Goal: Complete application form

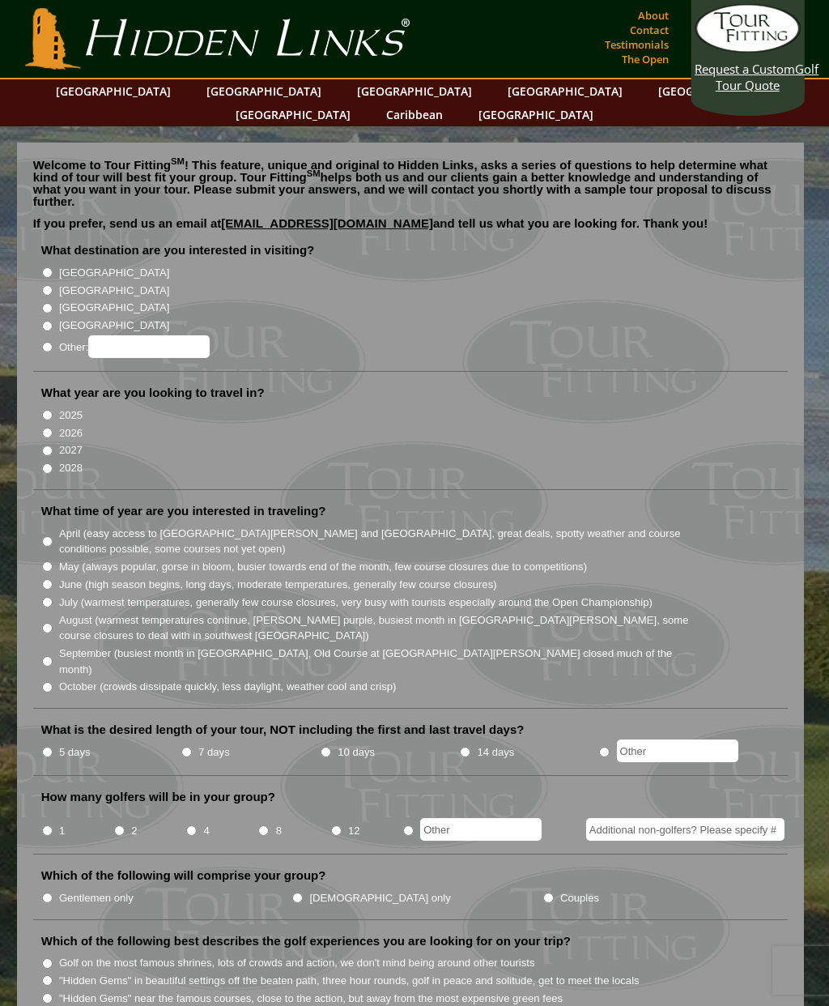
click at [39, 257] on li "What destination are you interested in visiting? [GEOGRAPHIC_DATA] [GEOGRAPHIC_…" at bounding box center [410, 307] width 755 height 130
click at [40, 250] on li "What destination are you interested in visiting? [GEOGRAPHIC_DATA] [GEOGRAPHIC_…" at bounding box center [410, 307] width 755 height 130
click at [43, 267] on input "[GEOGRAPHIC_DATA]" at bounding box center [47, 272] width 11 height 11
radio input "true"
click at [52, 445] on input "2027" at bounding box center [47, 450] width 11 height 11
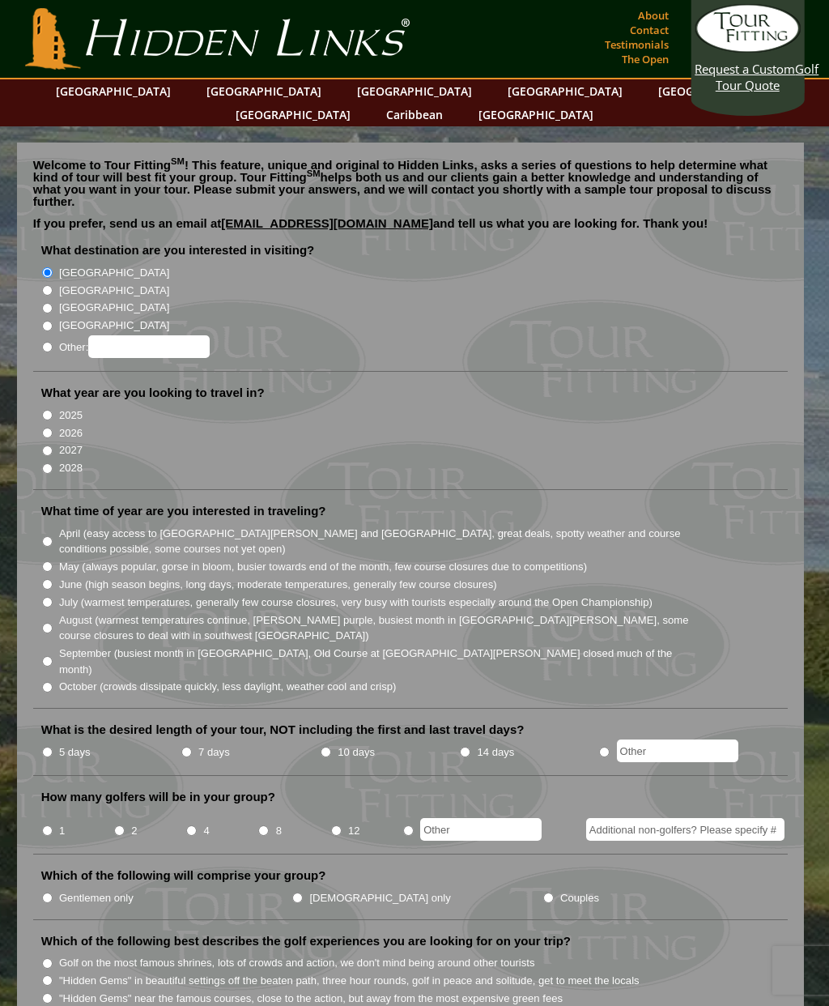
radio input "true"
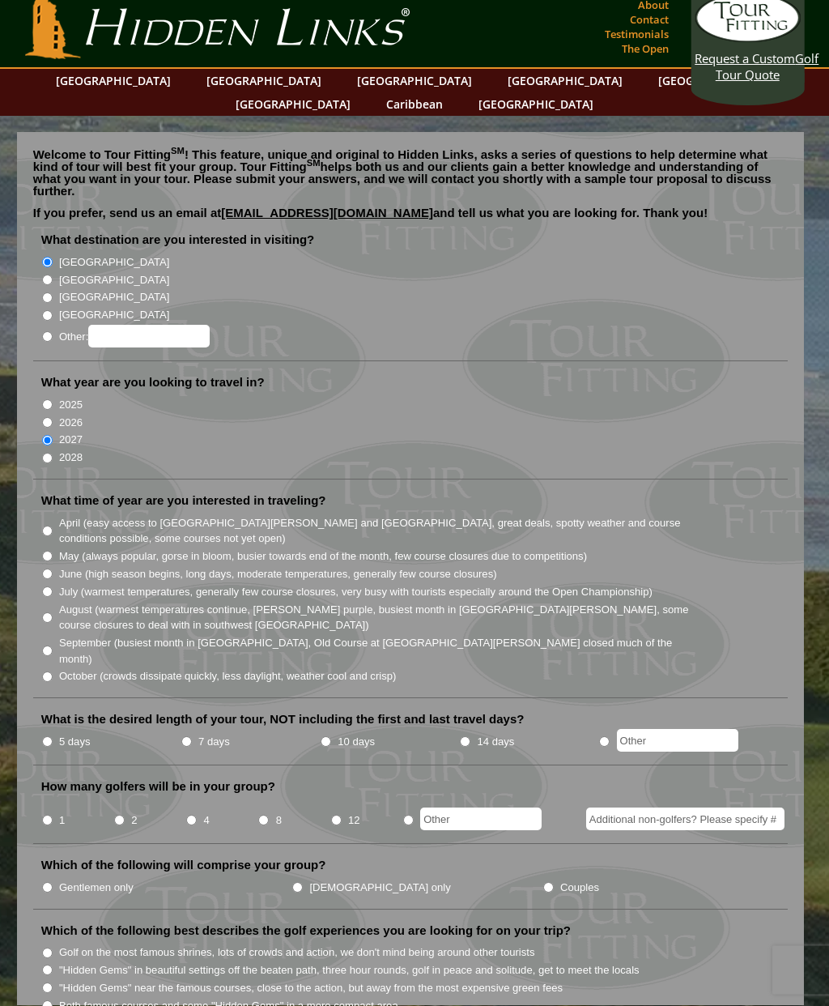
scroll to position [11, 0]
click at [51, 645] on input "September (busiest month in [GEOGRAPHIC_DATA], Old Course at [GEOGRAPHIC_DATA][…" at bounding box center [47, 650] width 11 height 11
radio input "true"
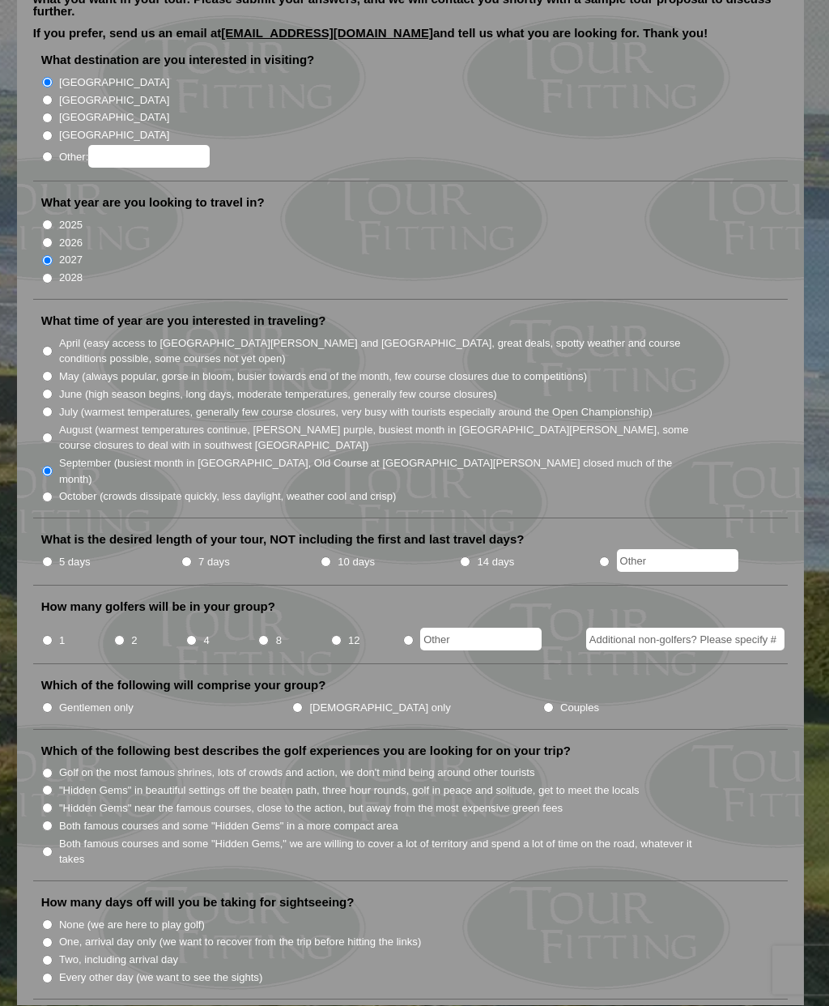
scroll to position [204, 0]
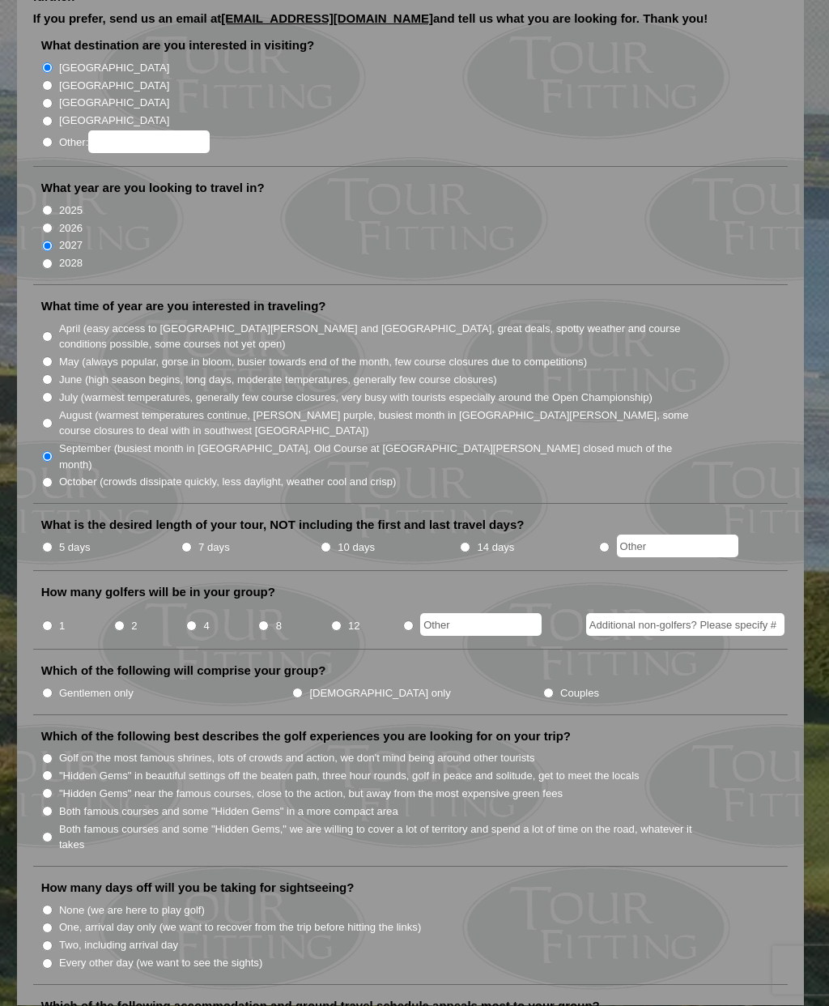
click at [192, 542] on input "7 days" at bounding box center [186, 547] width 11 height 11
radio input "true"
click at [197, 621] on input "4" at bounding box center [191, 626] width 11 height 11
radio input "true"
click at [560, 686] on label "Couples" at bounding box center [579, 694] width 39 height 16
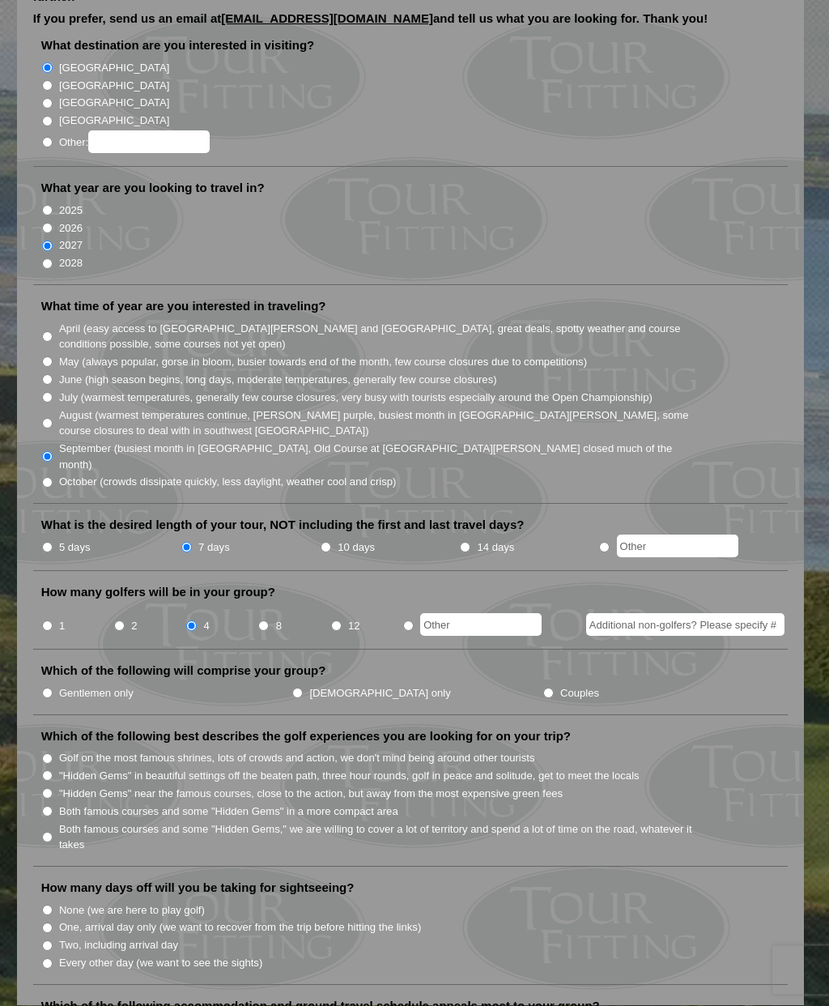
click at [543, 688] on input "Couples" at bounding box center [548, 693] width 11 height 11
radio input "true"
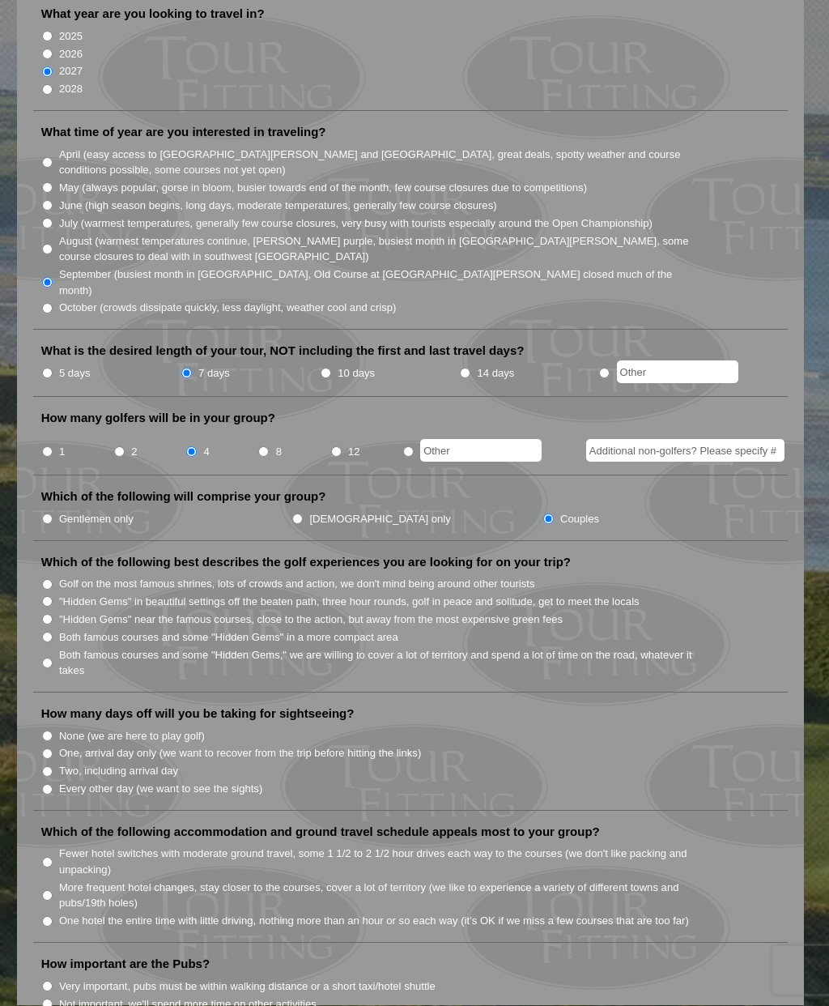
scroll to position [378, 0]
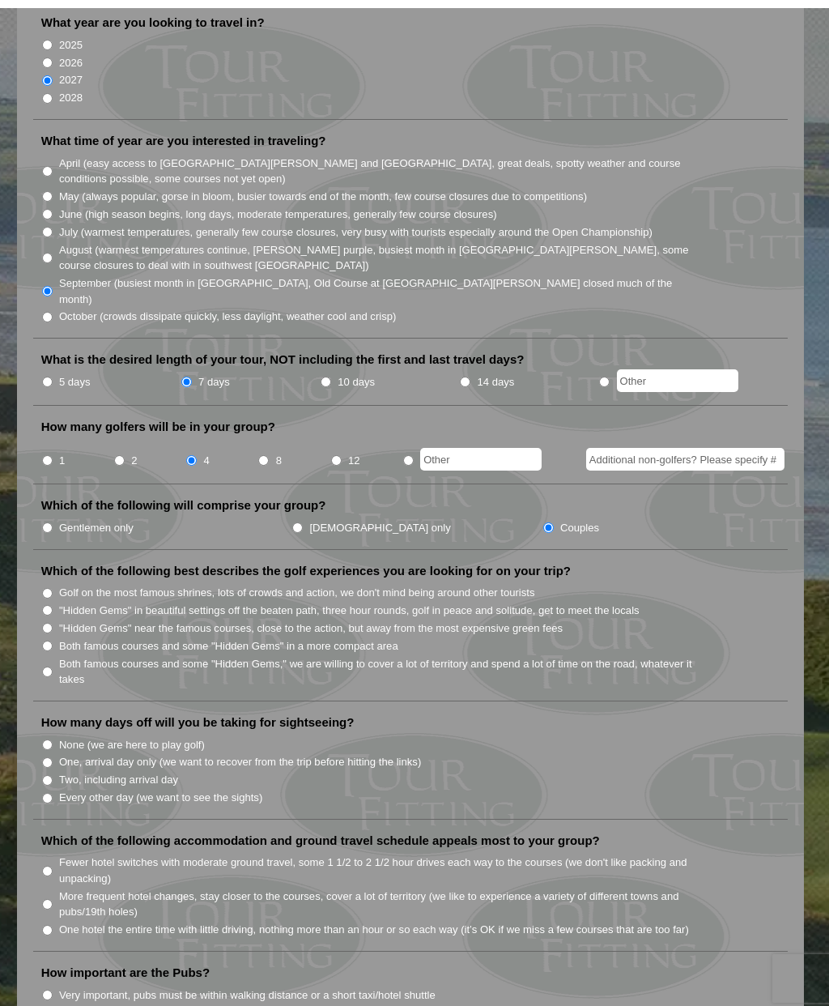
click at [50, 632] on input "Both famous courses and some "Hidden Gems" in a more compact area" at bounding box center [47, 637] width 11 height 11
radio input "true"
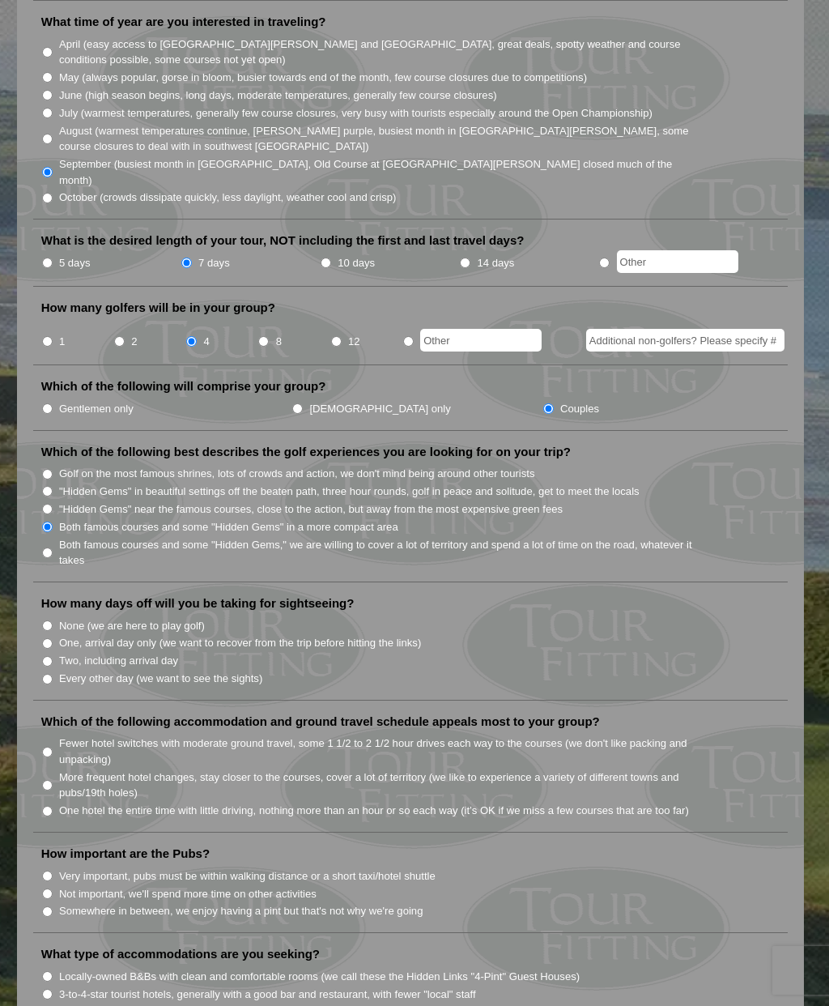
scroll to position [513, 0]
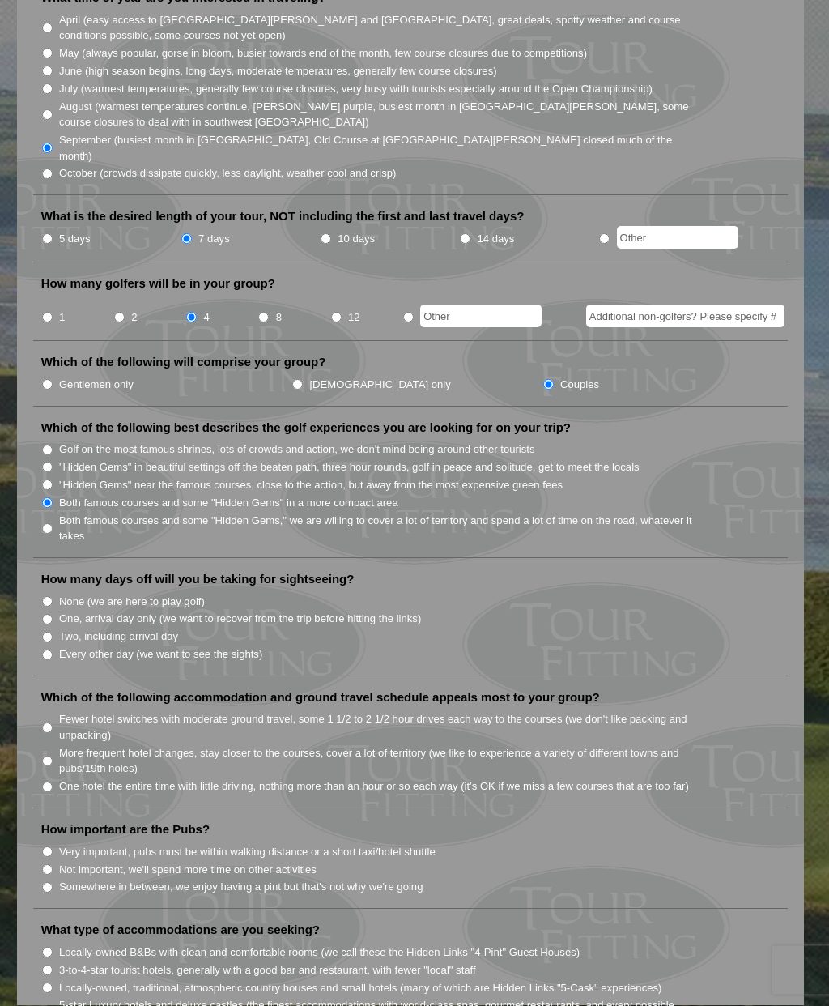
click at [36, 619] on ul "What destination are you interested in visiting? [GEOGRAPHIC_DATA] [GEOGRAPHIC_…" at bounding box center [410, 838] width 755 height 2216
click at [53, 650] on input "Every other day (we want to see the sights)" at bounding box center [47, 655] width 11 height 11
radio input "true"
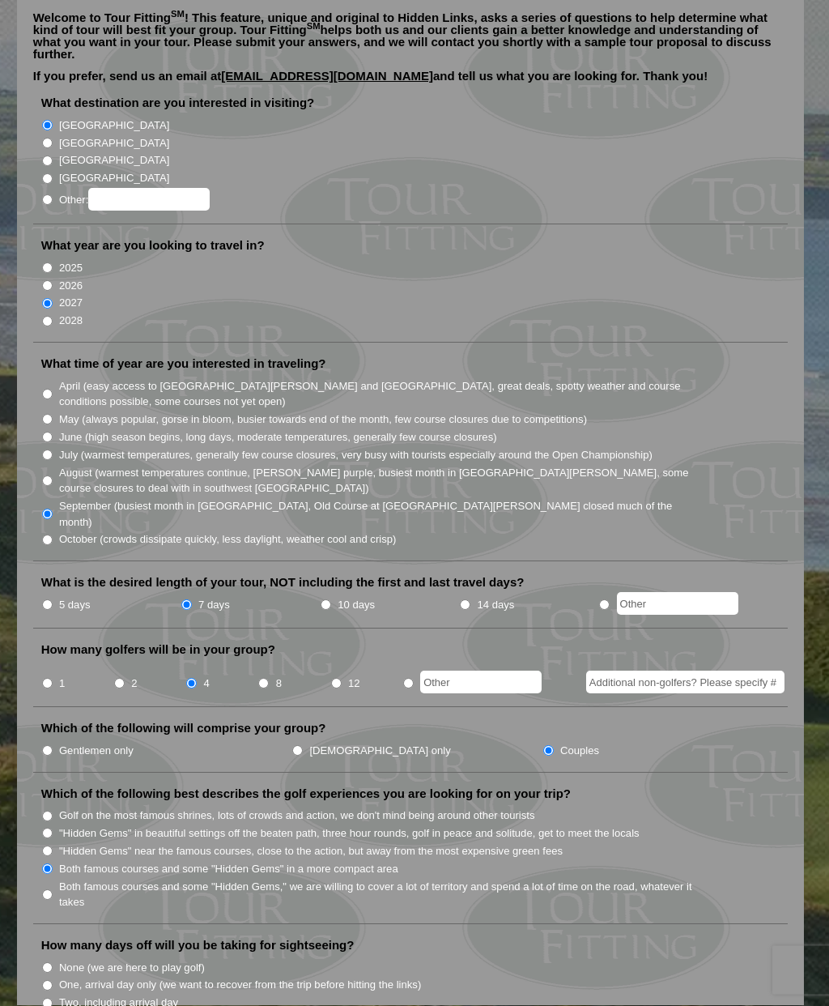
scroll to position [147, 0]
click at [625, 595] on li at bounding box center [667, 605] width 139 height 20
click at [610, 599] on input "radio" at bounding box center [604, 604] width 11 height 11
radio input "true"
click at [682, 592] on input "text" at bounding box center [677, 603] width 121 height 23
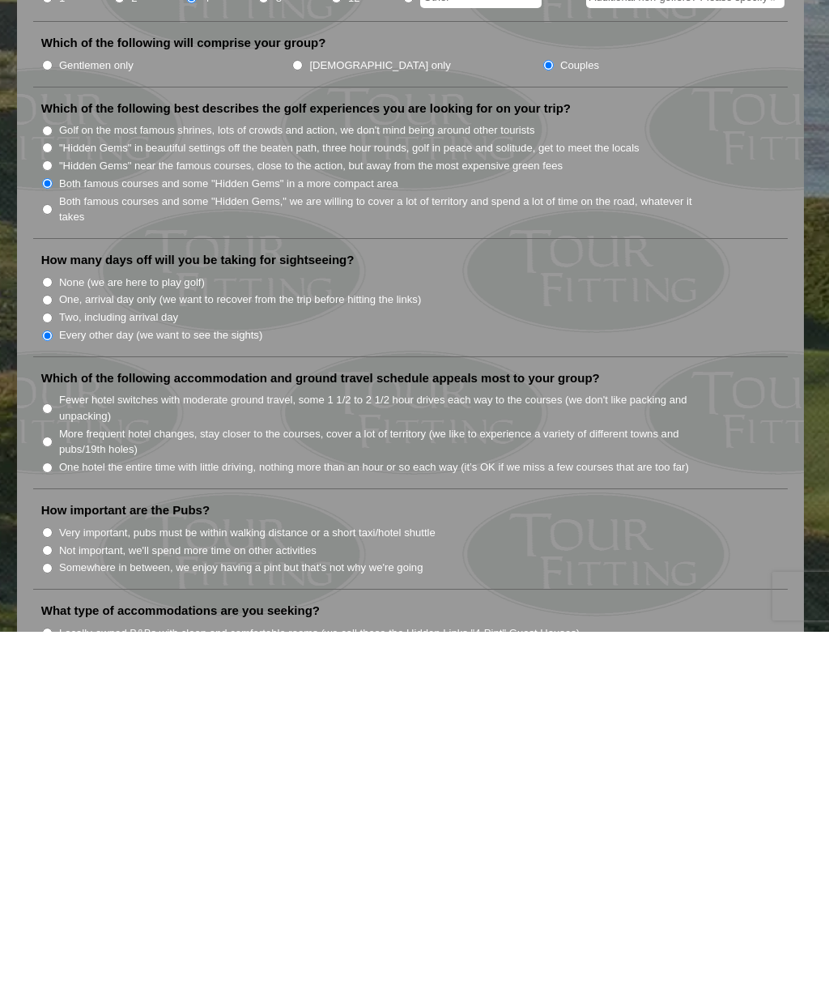
scroll to position [496, 0]
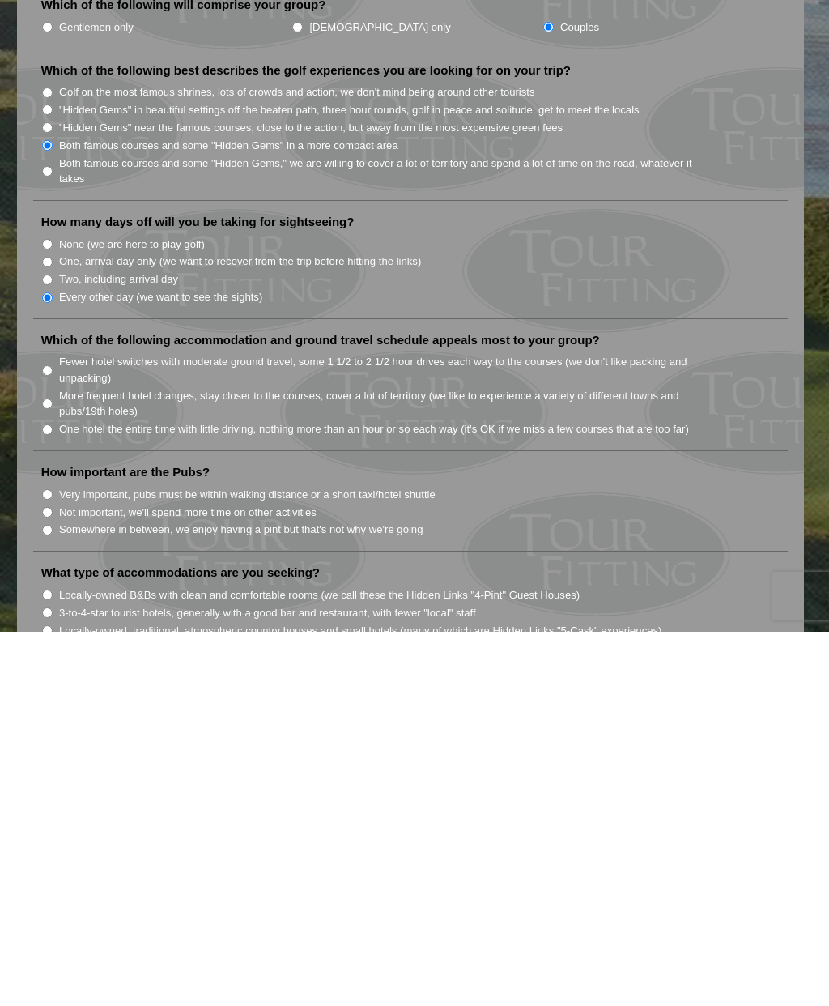
type input "8"
click at [45, 798] on input "One hotel the entire time with little driving, nothing more than an hour or so …" at bounding box center [47, 803] width 11 height 11
radio input "true"
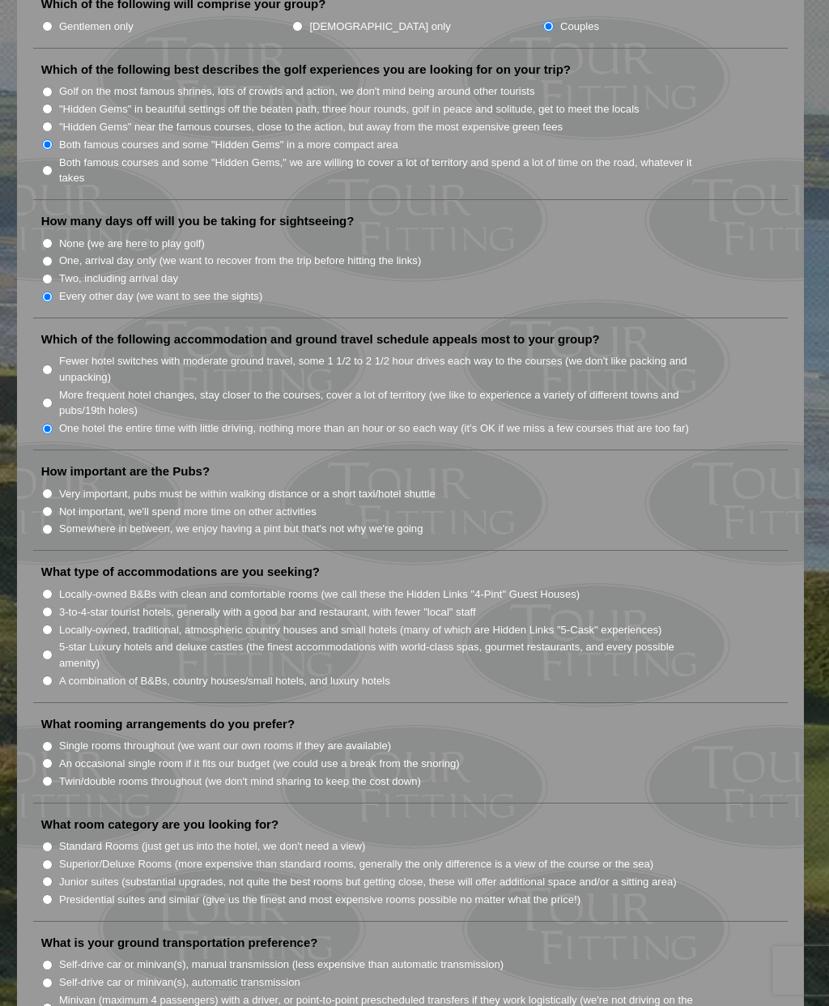
click at [33, 463] on li "How important are the Pubs? Very important, pubs must be within walking distanc…" at bounding box center [410, 506] width 755 height 87
click at [45, 488] on input "Very important, pubs must be within walking distance or a short taxi/hotel shut…" at bounding box center [47, 493] width 11 height 11
radio input "true"
click at [61, 673] on label "A combination of B&Bs, country houses/small hotels, and luxury hotels" at bounding box center [224, 681] width 331 height 16
click at [53, 675] on input "A combination of B&Bs, country houses/small hotels, and luxury hotels" at bounding box center [47, 680] width 11 height 11
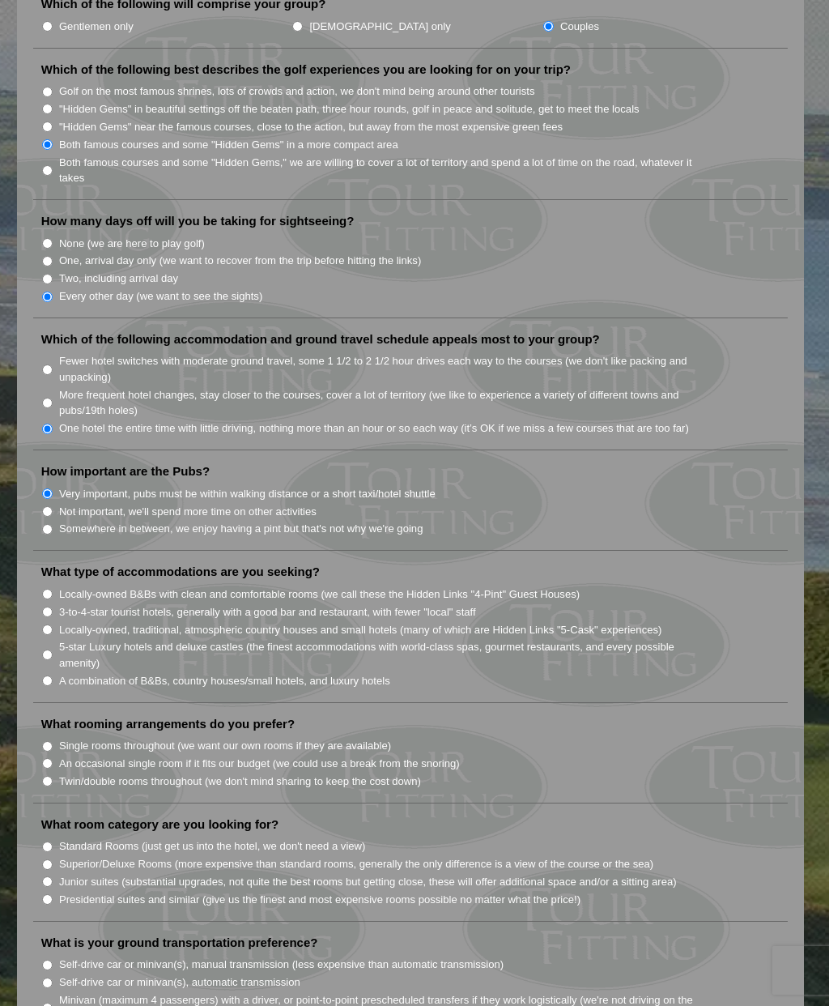
radio input "true"
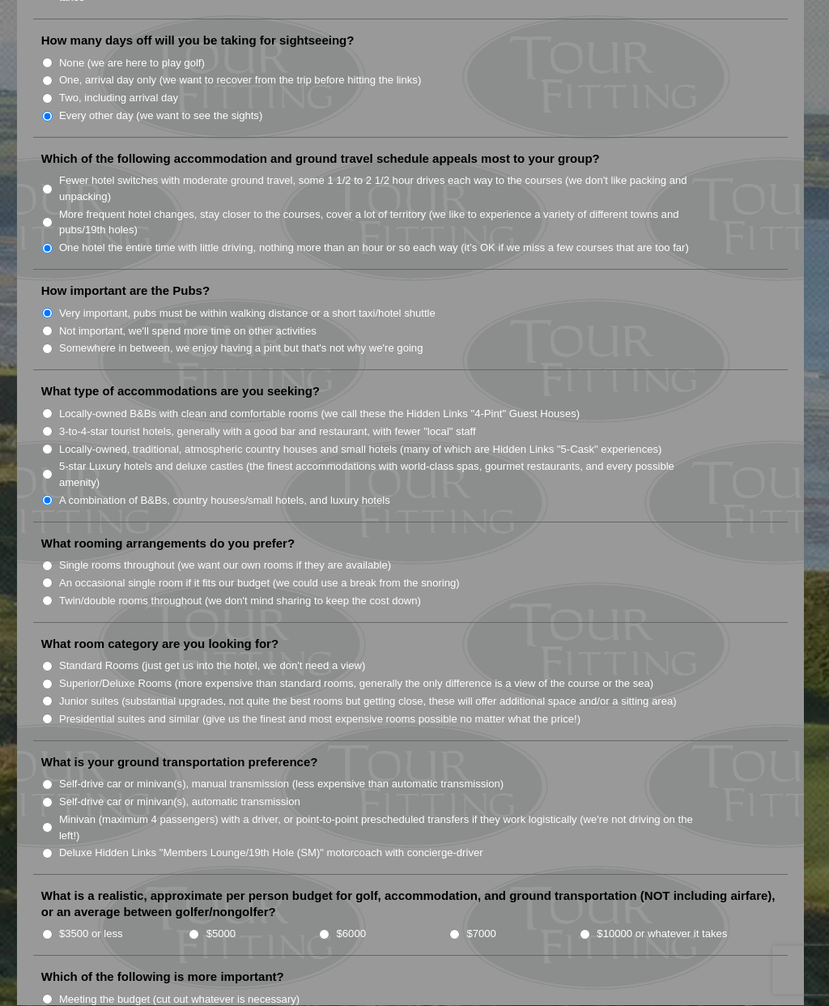
scroll to position [1052, 0]
click at [50, 560] on input "Single rooms throughout (we want our own rooms if they are available)" at bounding box center [47, 565] width 11 height 11
radio input "true"
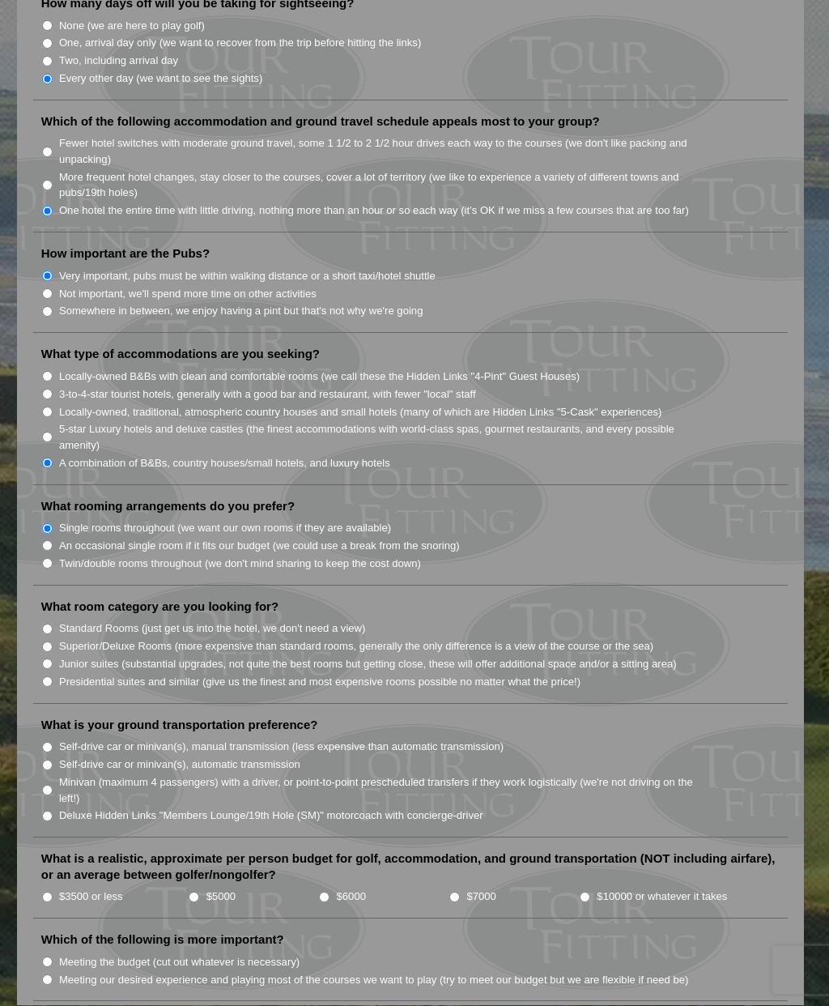
scroll to position [1090, 0]
click at [46, 640] on input "Superior/Deluxe Rooms (more expensive than standard rooms, generally the only d…" at bounding box center [47, 645] width 11 height 11
radio input "true"
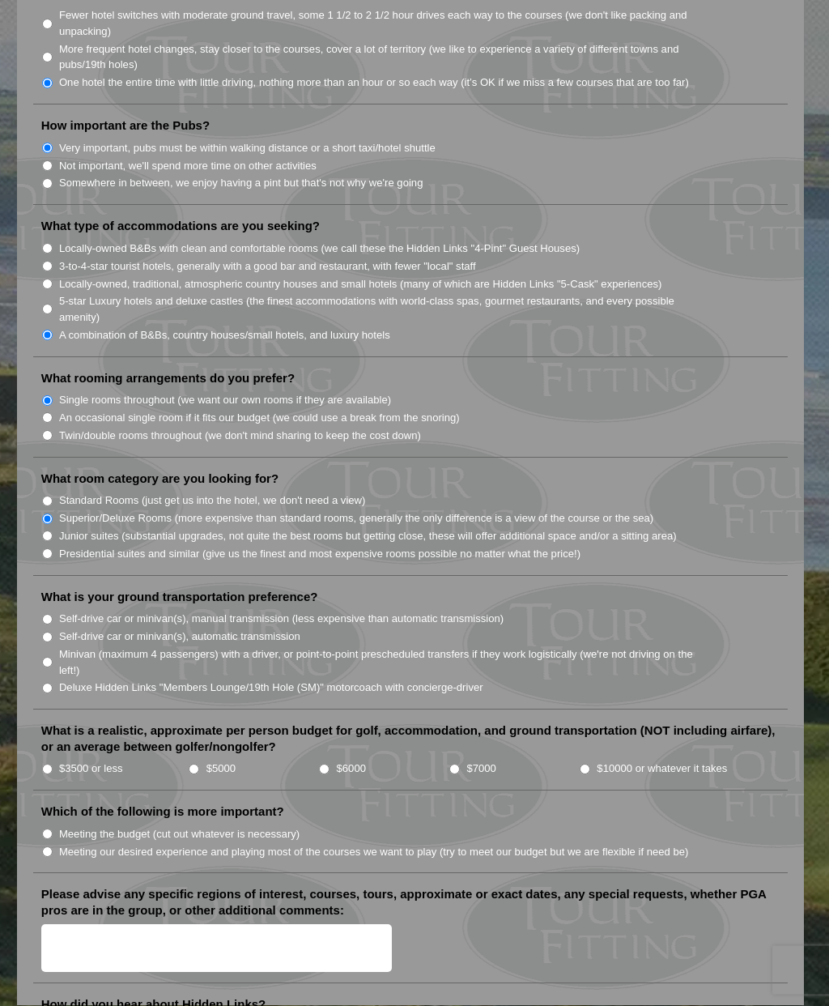
scroll to position [1253, 0]
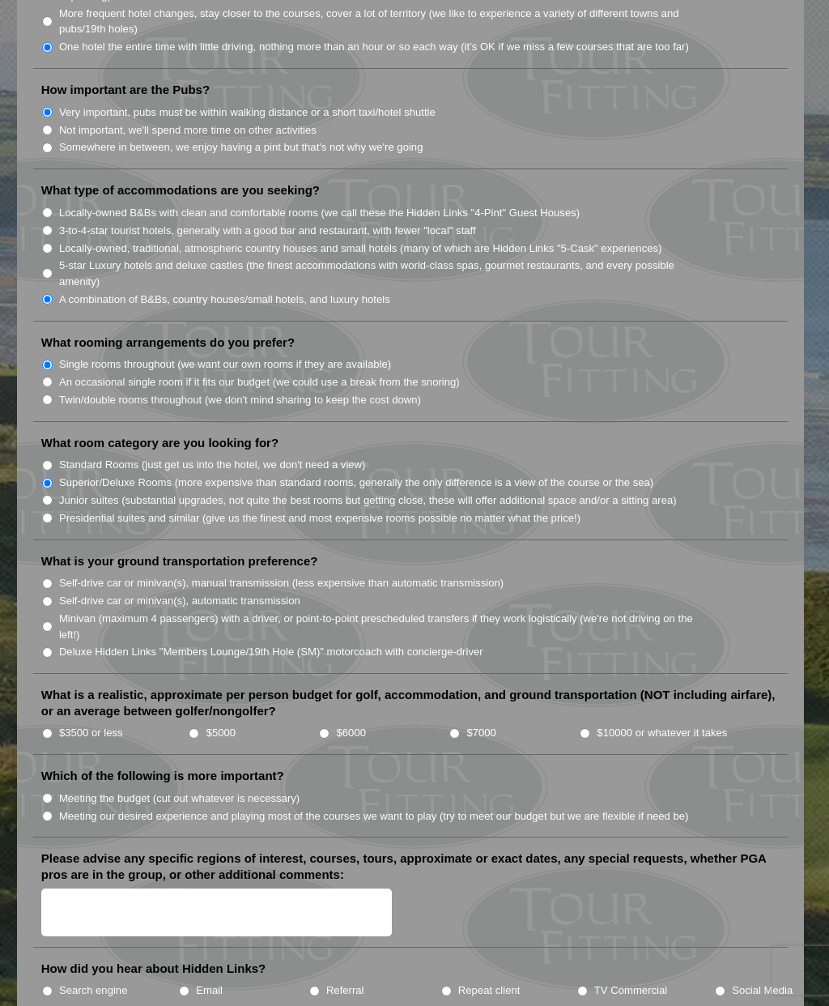
click at [47, 621] on input "Minivan (maximum 4 passengers) with a driver, or point-to-point prescheduled tr…" at bounding box center [47, 626] width 11 height 11
radio input "true"
click at [43, 596] on input "Self-drive car or minivan(s), automatic transmission" at bounding box center [47, 601] width 11 height 11
radio input "true"
click at [47, 621] on input "Minivan (maximum 4 passengers) with a driver, or point-to-point prescheduled tr…" at bounding box center [47, 626] width 11 height 11
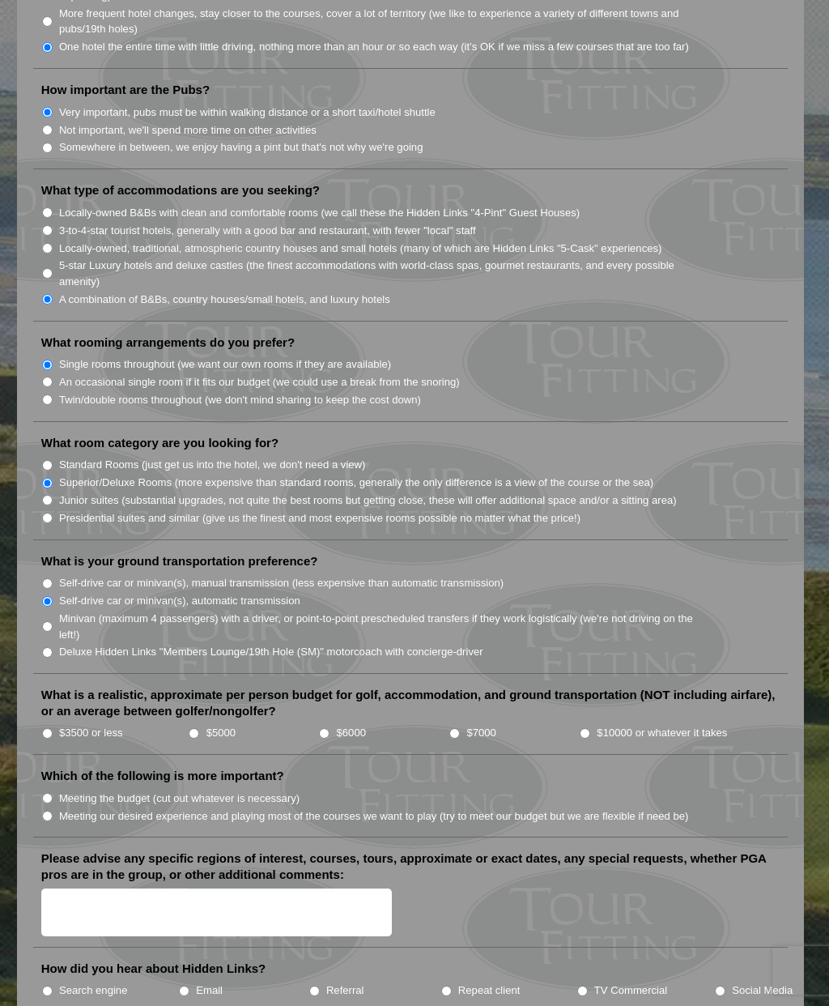
radio input "true"
click at [460, 728] on input "$7000" at bounding box center [454, 733] width 11 height 11
radio input "true"
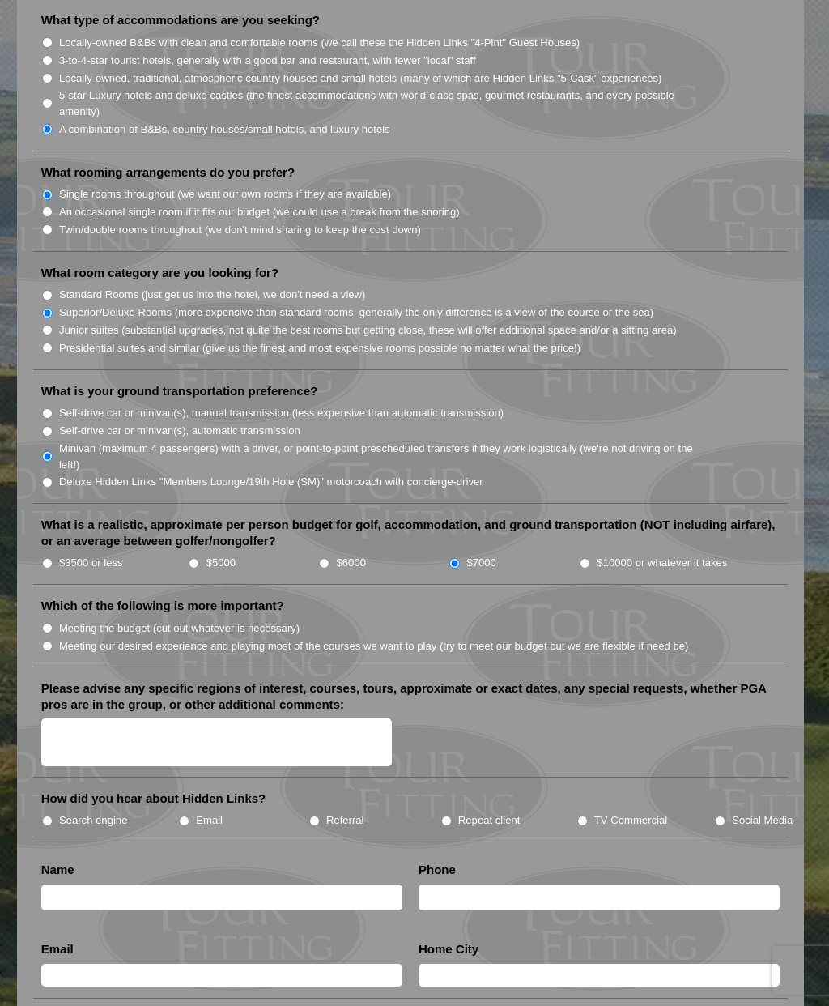
scroll to position [1430, 0]
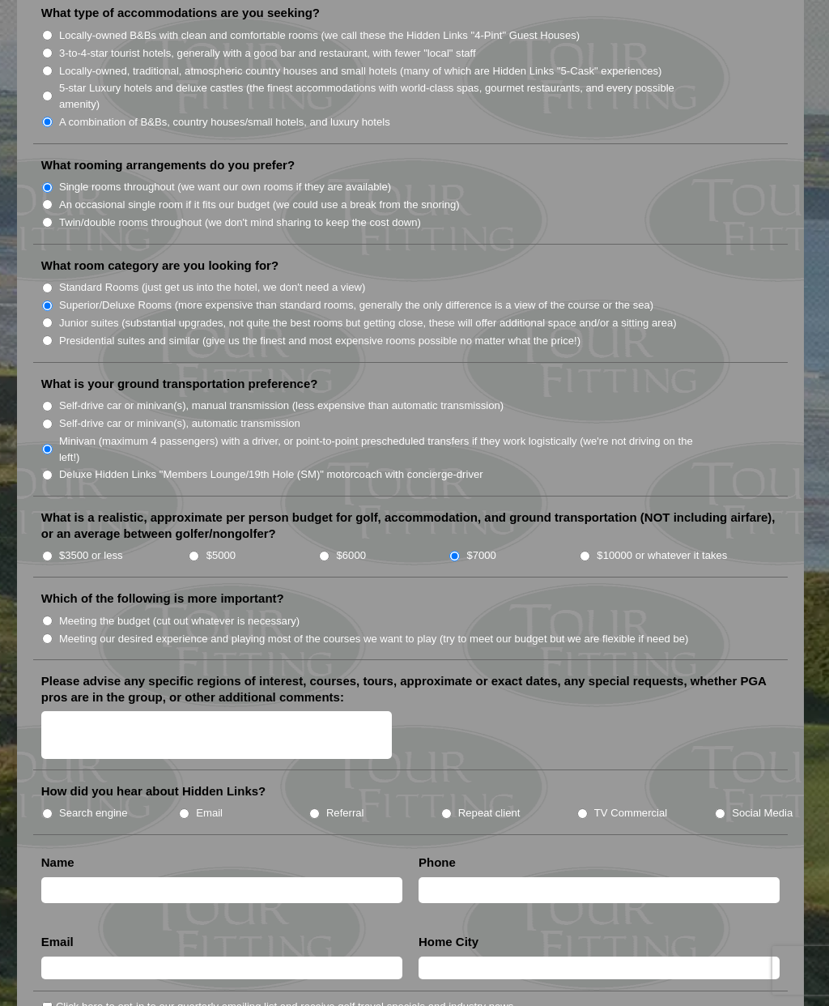
click at [49, 633] on input "Meeting our desired experience and playing most of the courses we want to play …" at bounding box center [47, 638] width 11 height 11
radio input "true"
click at [66, 711] on textarea "Please advise any specific regions of interest, courses, tours, approximate or …" at bounding box center [216, 735] width 351 height 48
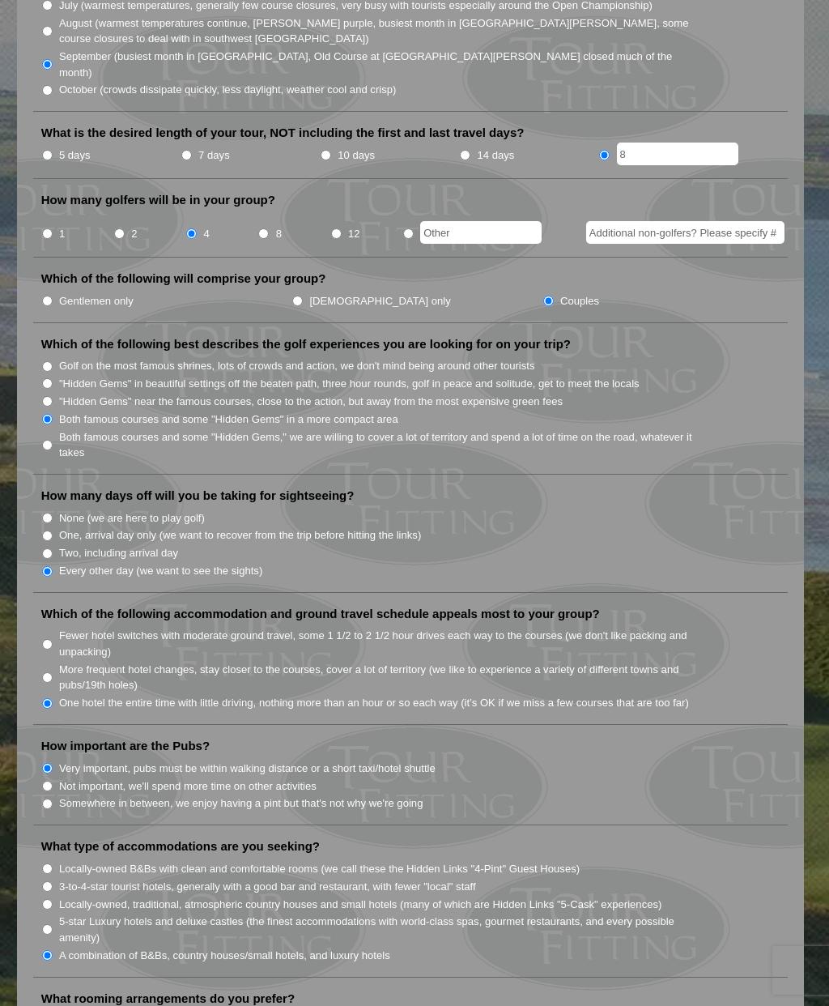
scroll to position [596, 0]
